Goal: Connect with others: Connect with other users

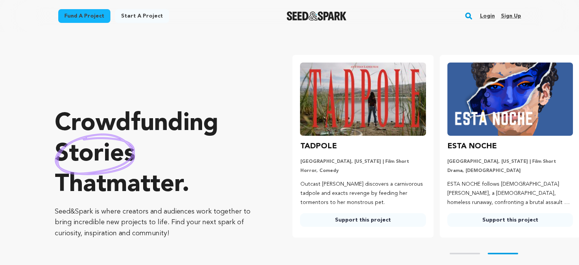
scroll to position [0, 153]
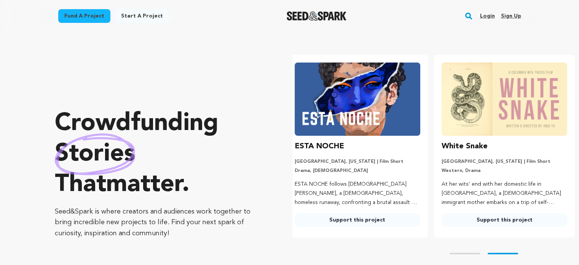
click at [513, 19] on link "Sign up" at bounding box center [511, 16] width 20 height 12
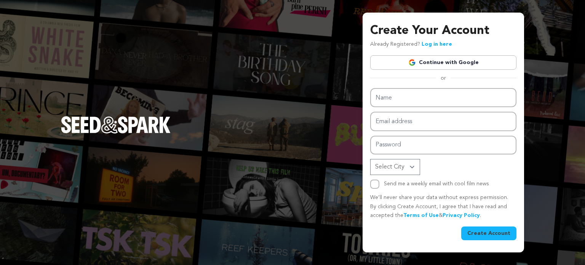
click at [419, 65] on link "Continue with Google" at bounding box center [443, 62] width 146 height 14
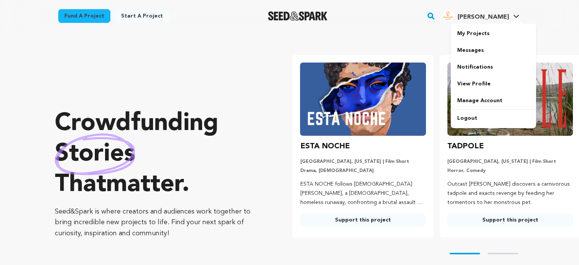
click at [499, 18] on span "[PERSON_NAME]" at bounding box center [482, 17] width 51 height 6
